Goal: Task Accomplishment & Management: Manage account settings

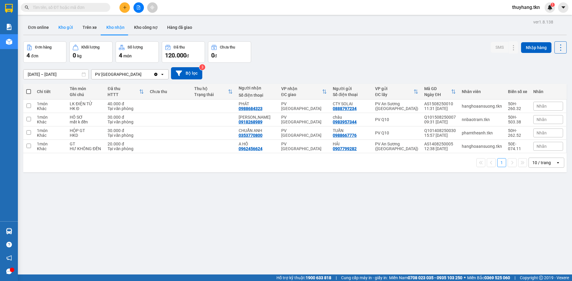
click at [71, 32] on button "Kho gửi" at bounding box center [66, 27] width 24 height 14
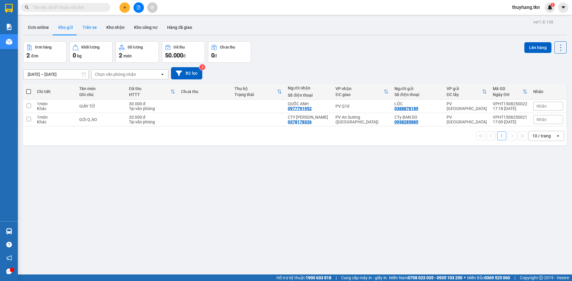
click at [84, 24] on button "Trên xe" at bounding box center [90, 27] width 24 height 14
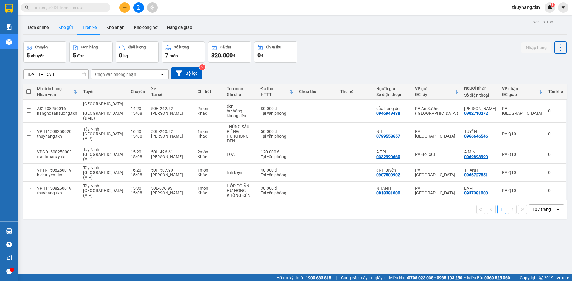
click at [68, 25] on button "Kho gửi" at bounding box center [66, 27] width 24 height 14
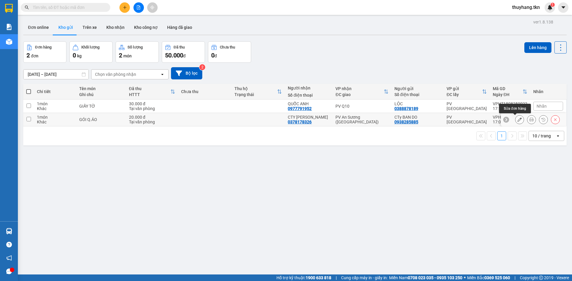
click at [515, 122] on button at bounding box center [519, 120] width 8 height 10
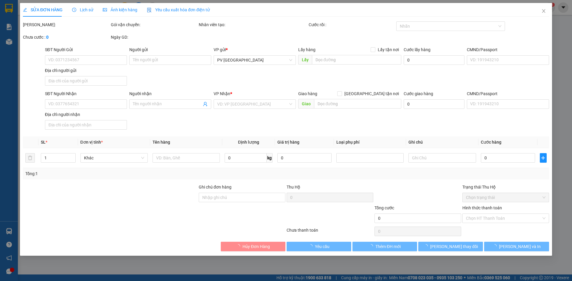
type input "0938285885"
type input "CTy BAN DO"
type input "0378178326"
type input "CTY [PERSON_NAME]"
type input "20.000"
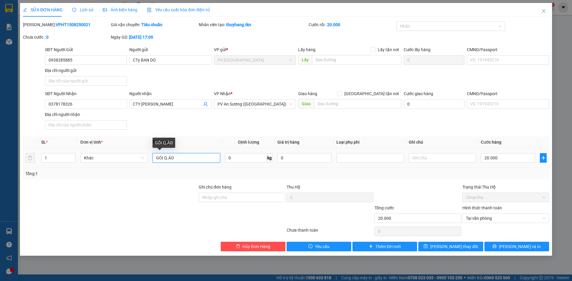
click at [168, 160] on input "GÓI Q.ÁO" at bounding box center [185, 158] width 67 height 10
type input "GÓI QUẦN ÁO"
click at [433, 249] on button "Lưu thay đổi" at bounding box center [450, 247] width 65 height 10
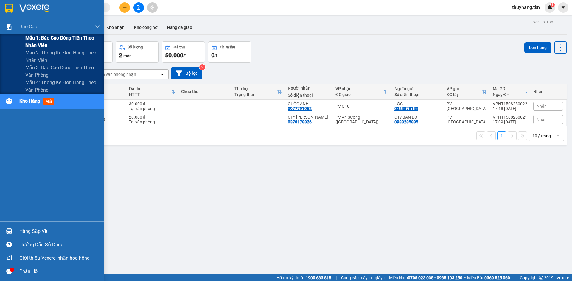
click at [49, 42] on span "Mẫu 1: Báo cáo dòng tiền theo nhân viên" at bounding box center [62, 41] width 74 height 15
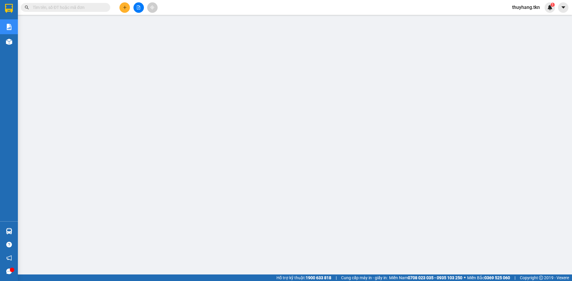
scroll to position [14, 0]
